Goal: Navigation & Orientation: Go to known website

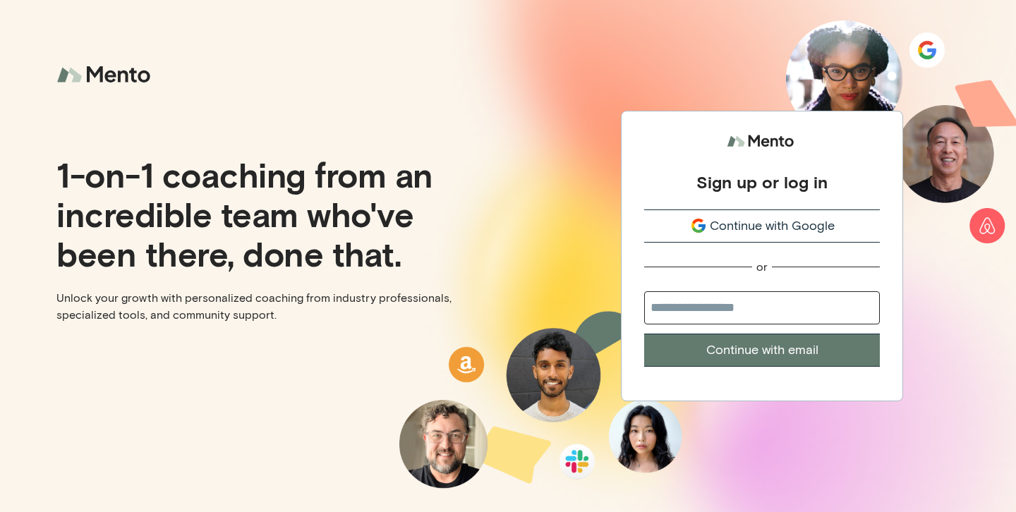
click at [738, 307] on input "email" at bounding box center [762, 307] width 236 height 33
type input "**********"
click at [644, 334] on button "Continue with email" at bounding box center [762, 350] width 236 height 33
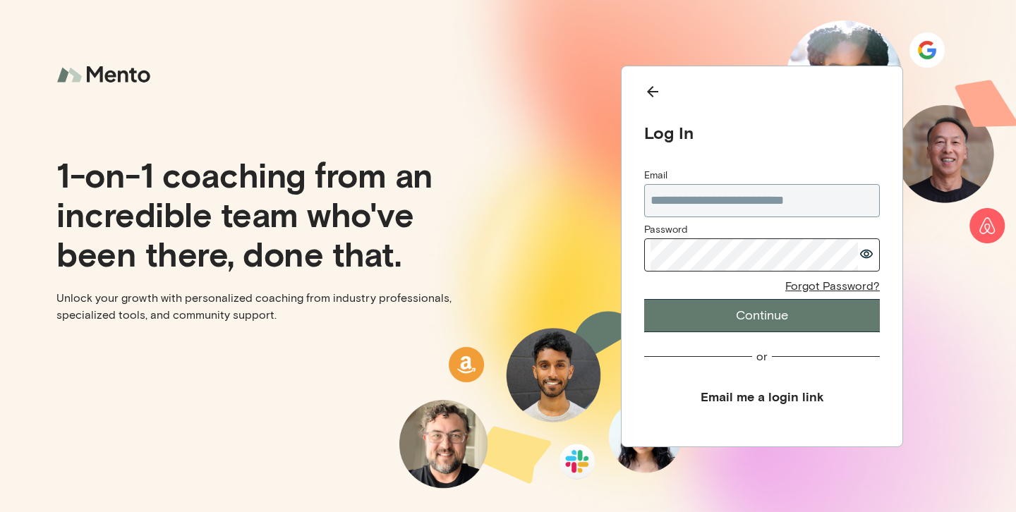
click at [644, 299] on button "Continue" at bounding box center [762, 315] width 236 height 33
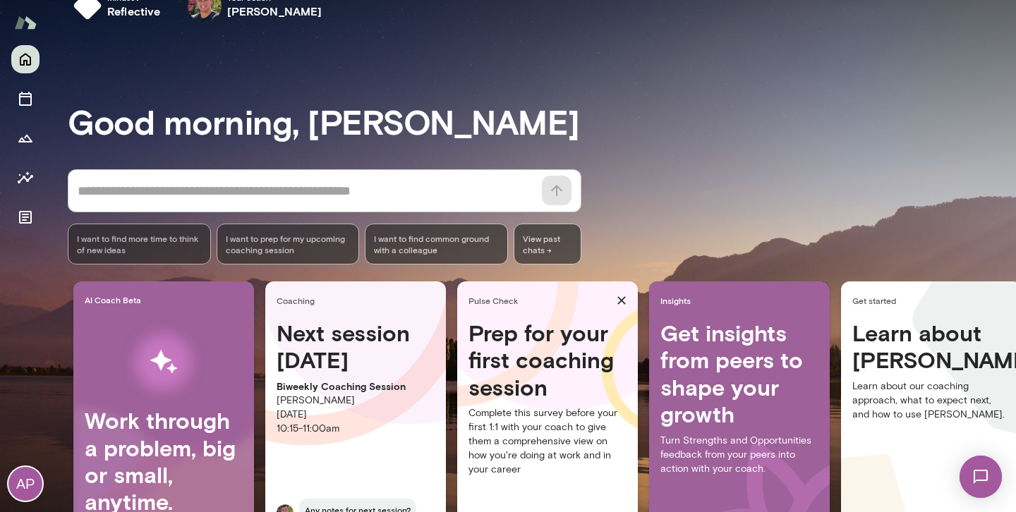
scroll to position [35, 0]
click at [975, 481] on img at bounding box center [980, 477] width 58 height 58
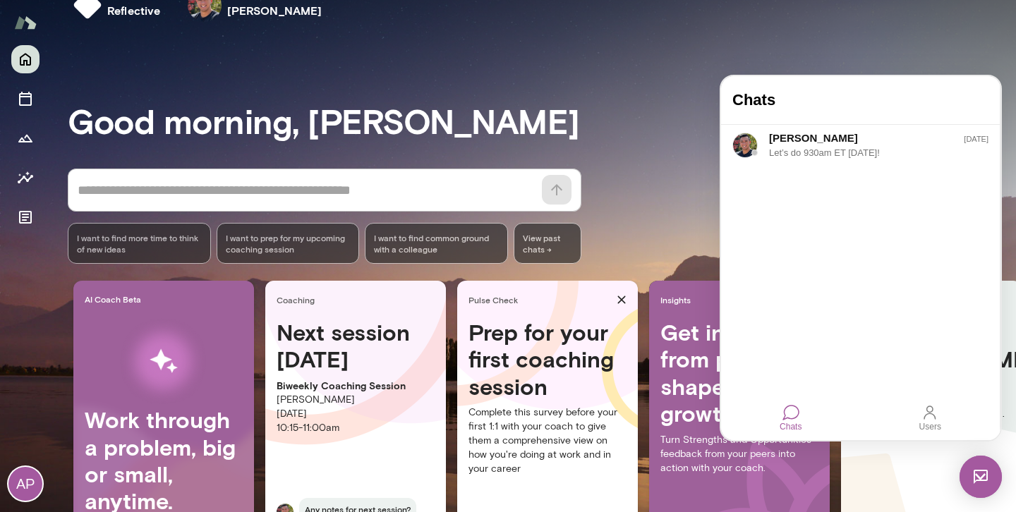
scroll to position [0, 0]
click at [662, 63] on div "Good morning, [PERSON_NAME] * ​ ​ I want to find more time to think of new idea…" at bounding box center [542, 317] width 948 height 534
click at [795, 418] on div at bounding box center [790, 412] width 17 height 17
click at [974, 485] on img at bounding box center [980, 477] width 42 height 42
